Goal: Task Accomplishment & Management: Use online tool/utility

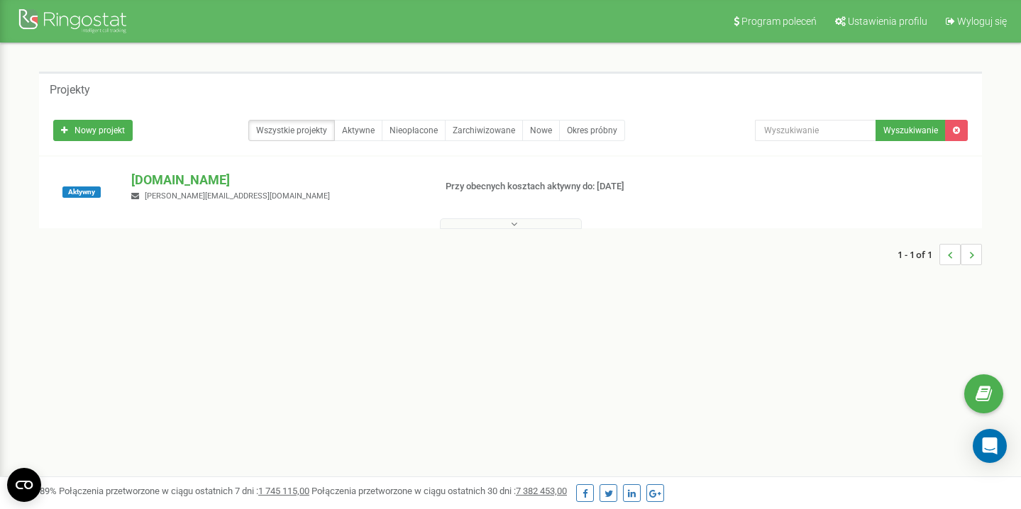
click at [194, 180] on p "[DOMAIN_NAME]" at bounding box center [276, 180] width 291 height 18
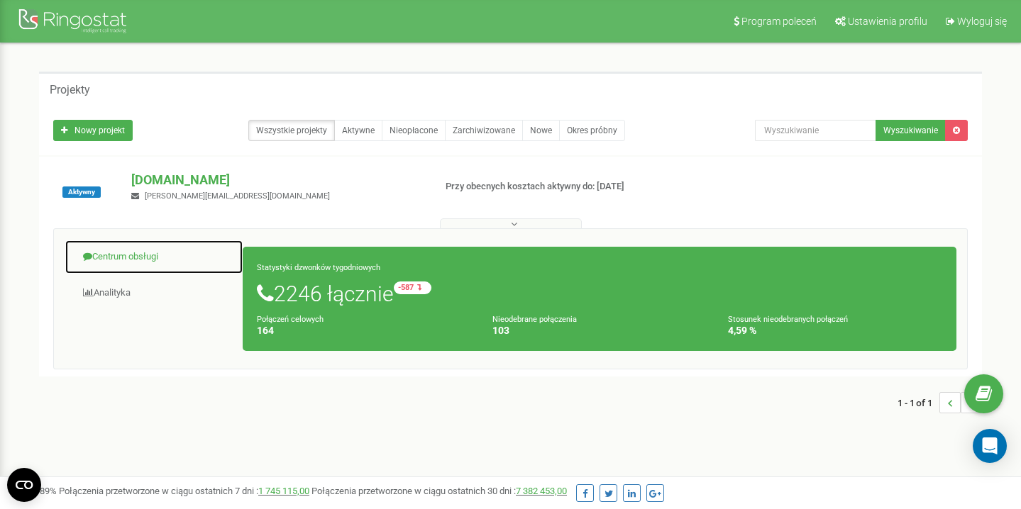
click at [146, 260] on link "Centrum obsługi" at bounding box center [154, 257] width 179 height 35
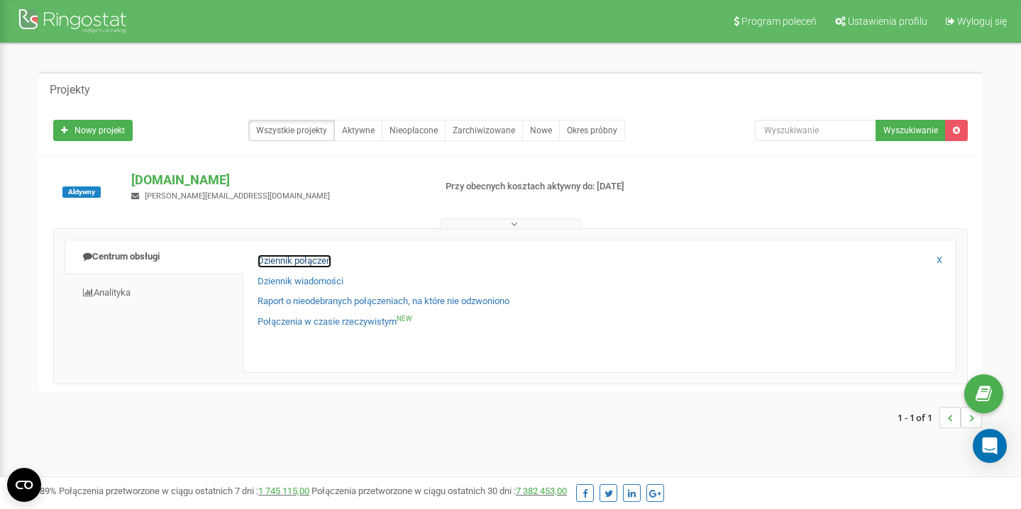
click at [312, 263] on link "Dziennik połączeń" at bounding box center [295, 261] width 74 height 13
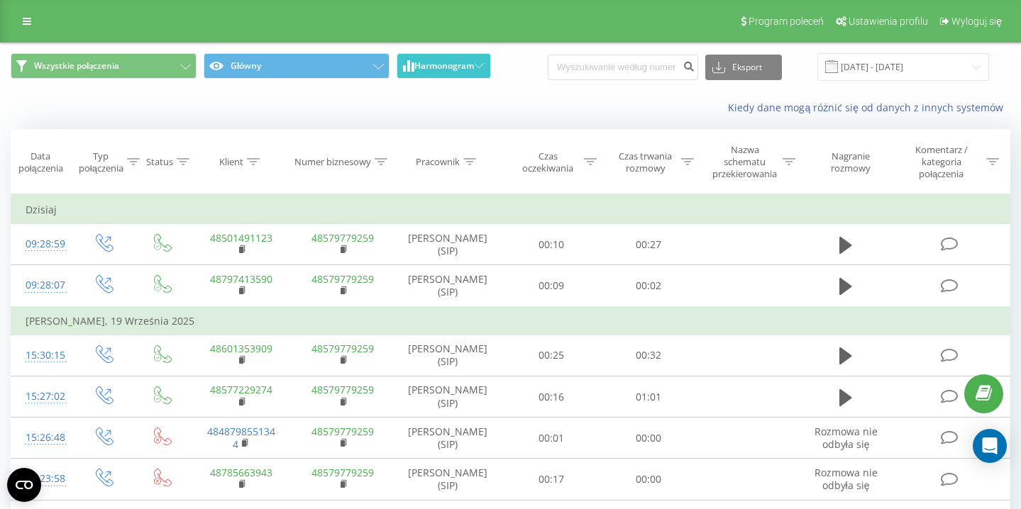
click at [470, 62] on span "Harmonogram" at bounding box center [444, 66] width 60 height 10
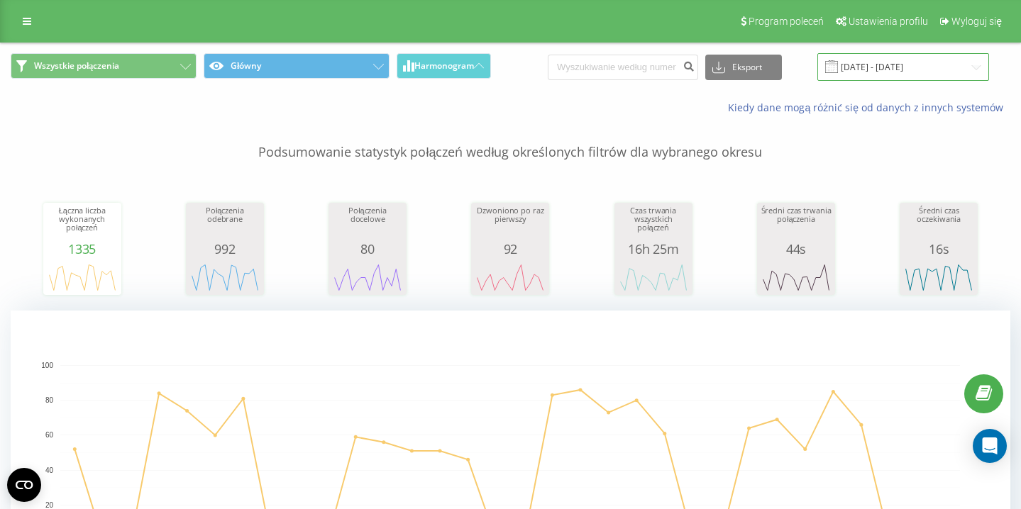
click at [925, 62] on input "22.08.2025 - 22.09.2025" at bounding box center [903, 67] width 172 height 28
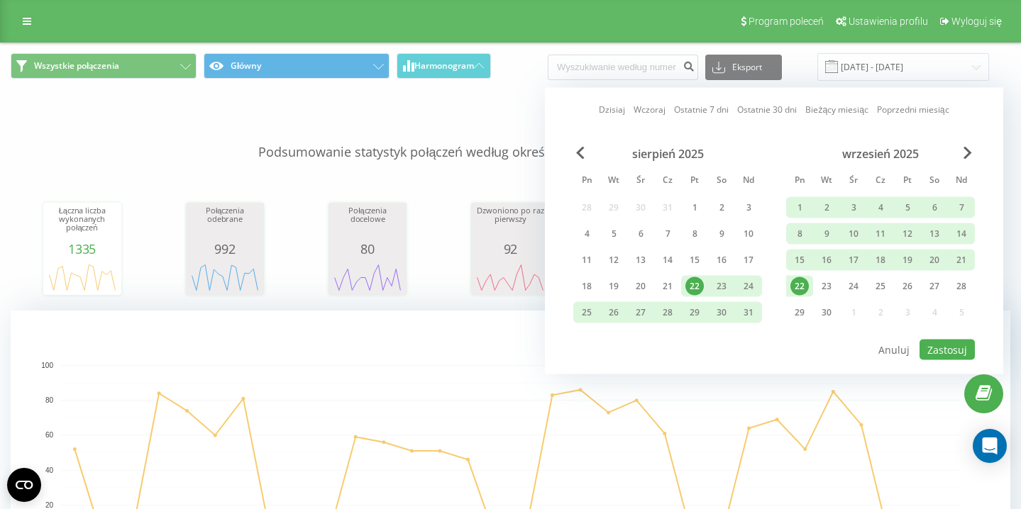
click at [803, 284] on div "22" at bounding box center [800, 286] width 18 height 18
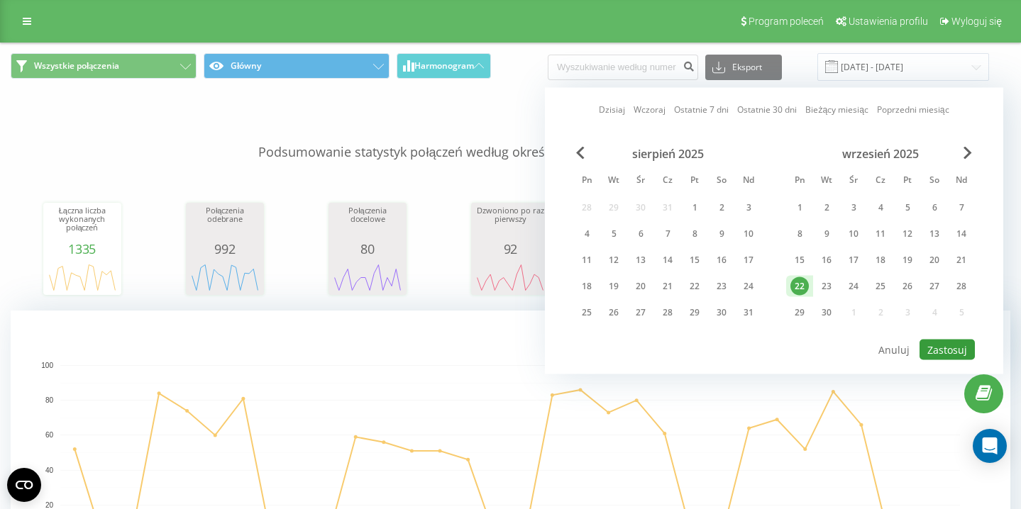
click at [947, 346] on button "Zastosuj" at bounding box center [947, 350] width 55 height 21
type input "[DATE] - [DATE]"
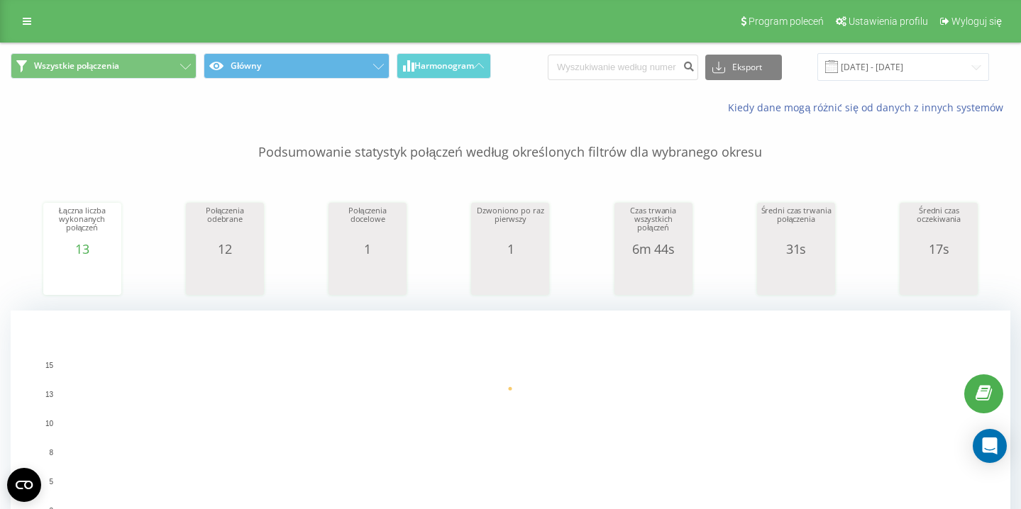
click at [531, 75] on div "Wszystkie połączenia Główny Harmonogram Eksport .csv .xls .xlsx 22.09.2025 - 22…" at bounding box center [511, 67] width 1000 height 28
click at [534, 62] on div "Wszystkie połączenia Główny Harmonogram Eksport .csv .xls .xlsx 22.09.2025 - 22…" at bounding box center [511, 67] width 1000 height 28
click at [532, 18] on div "Program poleceń Ustawienia profilu Wyloguj się" at bounding box center [510, 21] width 1021 height 43
click at [537, 62] on div "Wszystkie połączenia Główny Harmonogram Eksport .csv .xls .xlsx 22.09.2025 - 22…" at bounding box center [511, 67] width 1000 height 28
click at [635, 25] on div "Program poleceń Ustawienia profilu Wyloguj się" at bounding box center [510, 21] width 1021 height 43
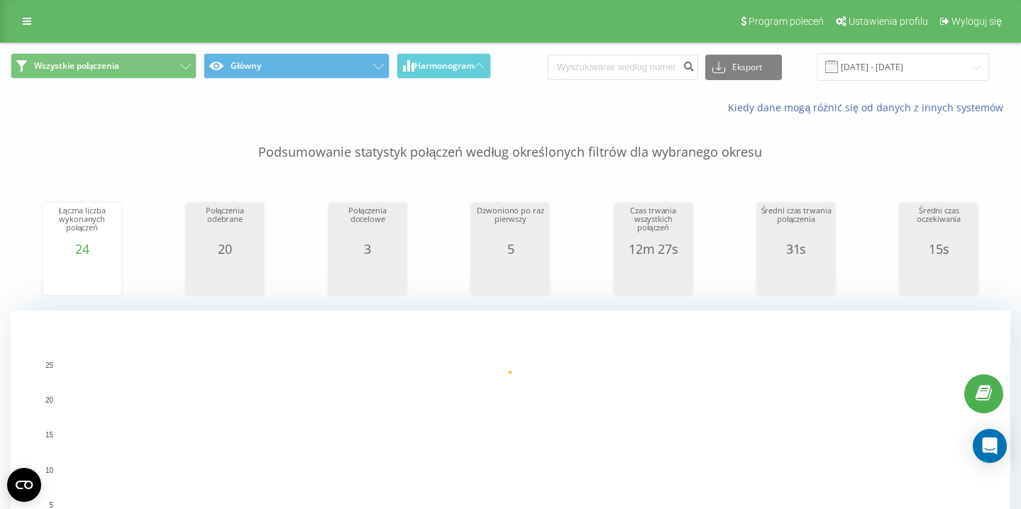
click at [289, 109] on div "Kiedy dane mogą różnić się od danych z innych systemów" at bounding box center [511, 108] width 1020 height 34
click at [549, 57] on div "Wszystkie połączenia Główny Harmonogram Eksport .csv .xls .xlsx [DATE] - [DATE]" at bounding box center [511, 67] width 1000 height 28
